Goal: Information Seeking & Learning: Learn about a topic

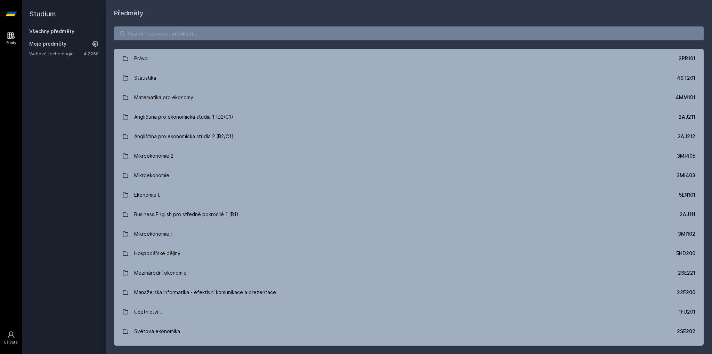
click at [352, 41] on button "Ne" at bounding box center [357, 44] width 25 height 17
click at [304, 33] on input "search" at bounding box center [409, 33] width 590 height 14
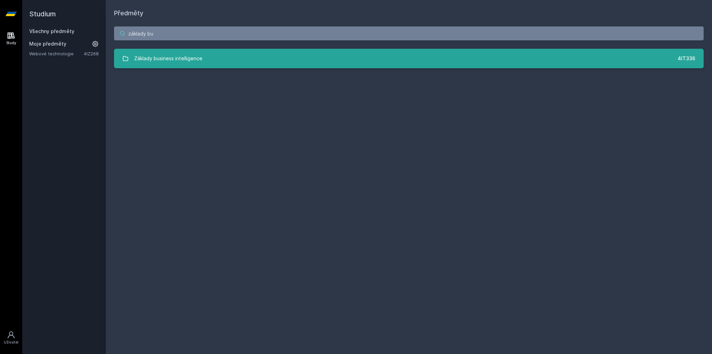
type input "základy bu"
click at [278, 59] on link "Základy business intelligence 4IT336" at bounding box center [409, 58] width 590 height 19
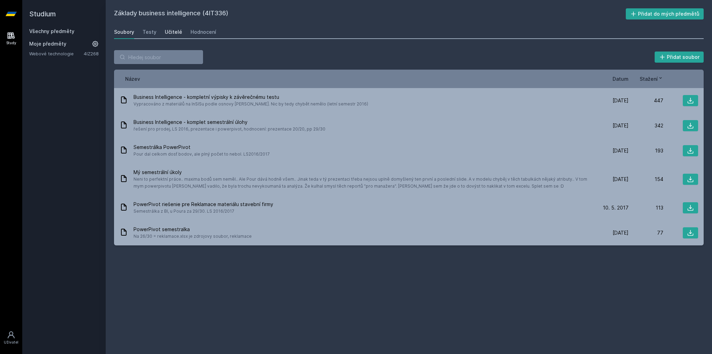
click at [173, 32] on div "Učitelé" at bounding box center [173, 32] width 17 height 7
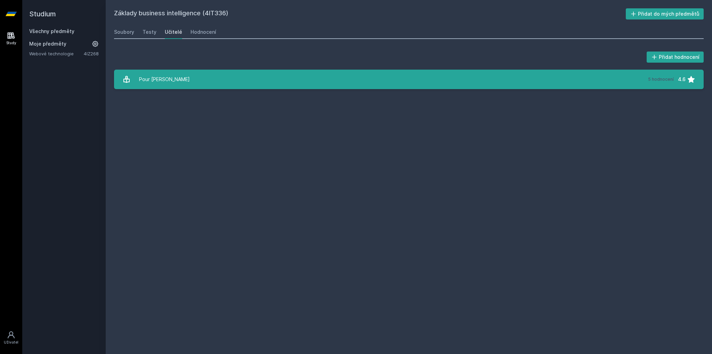
click at [169, 78] on link "Pour [PERSON_NAME][DATE] hodnocení 4.6" at bounding box center [409, 79] width 590 height 19
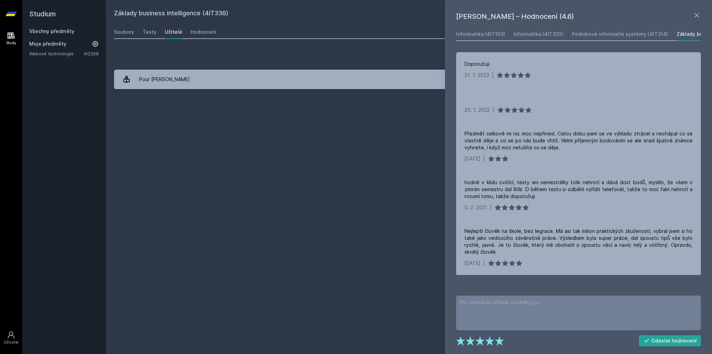
click at [392, 207] on div "Základy business intelligence (4IT336) Přidat do mých předmětů [GEOGRAPHIC_DATA…" at bounding box center [409, 176] width 590 height 337
